Goal: Transaction & Acquisition: Download file/media

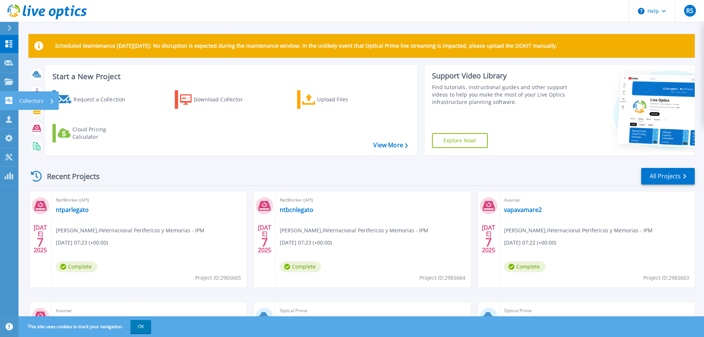
click at [36, 97] on p "Collectors" at bounding box center [31, 100] width 24 height 19
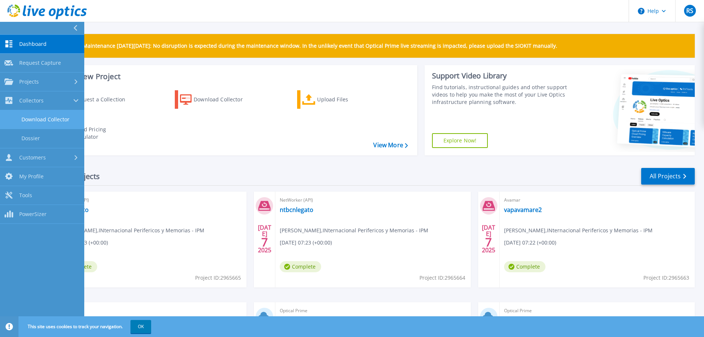
click at [31, 121] on link "Download Collector" at bounding box center [42, 119] width 84 height 19
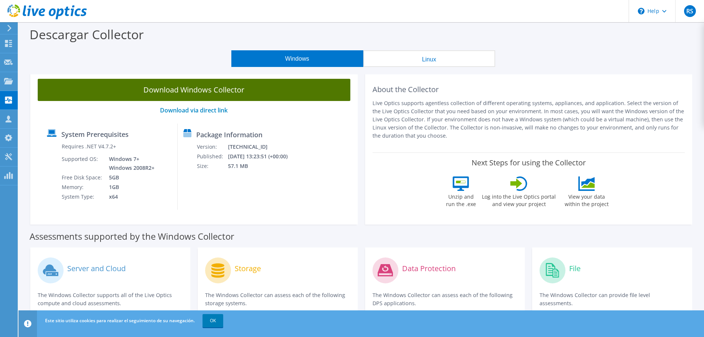
click at [243, 87] on link "Download Windows Collector" at bounding box center [194, 90] width 313 height 22
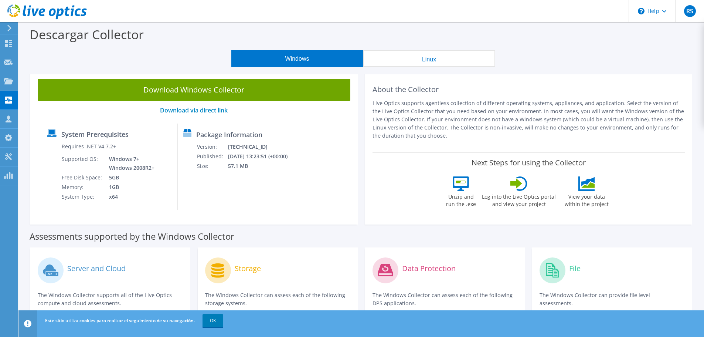
click at [157, 294] on p "The Windows Collector supports all of the Live Optics compute and cloud assessm…" at bounding box center [110, 299] width 145 height 16
